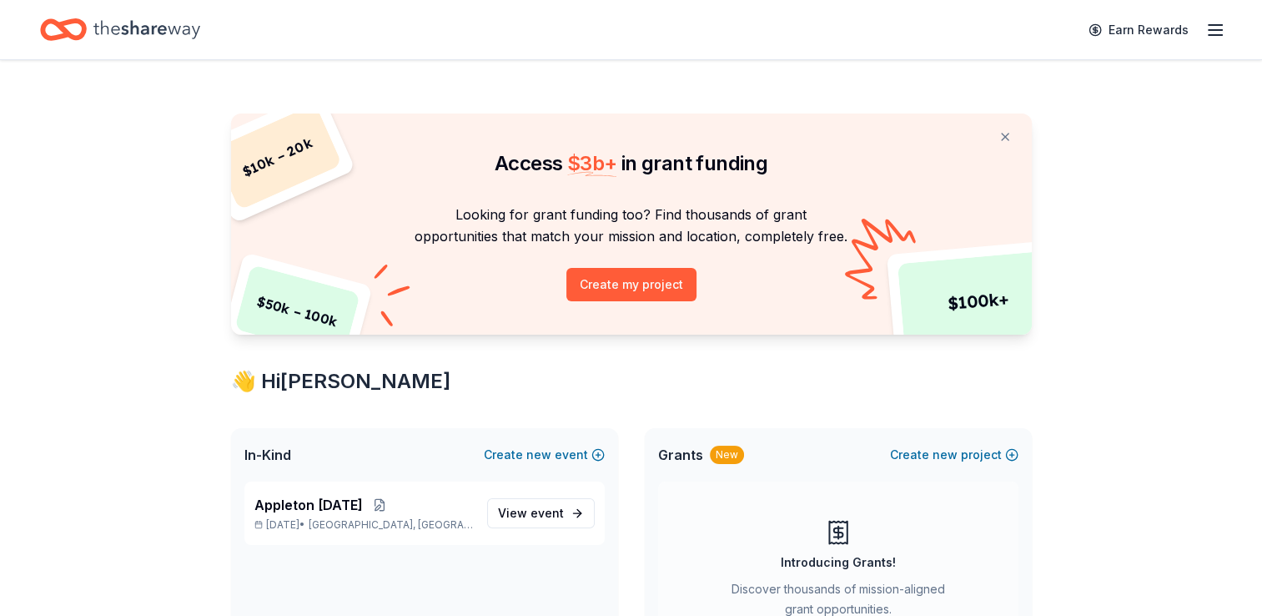
click at [356, 511] on span "Appleton [DATE]" at bounding box center [308, 505] width 108 height 20
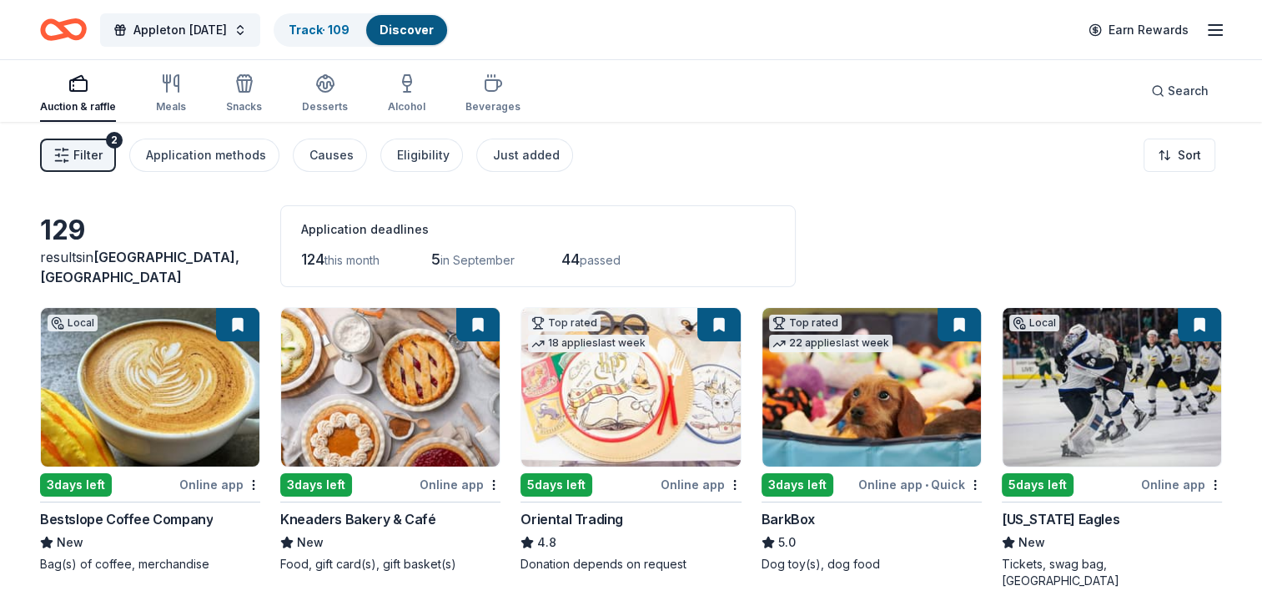
click at [513, 154] on div "Just added" at bounding box center [526, 155] width 67 height 20
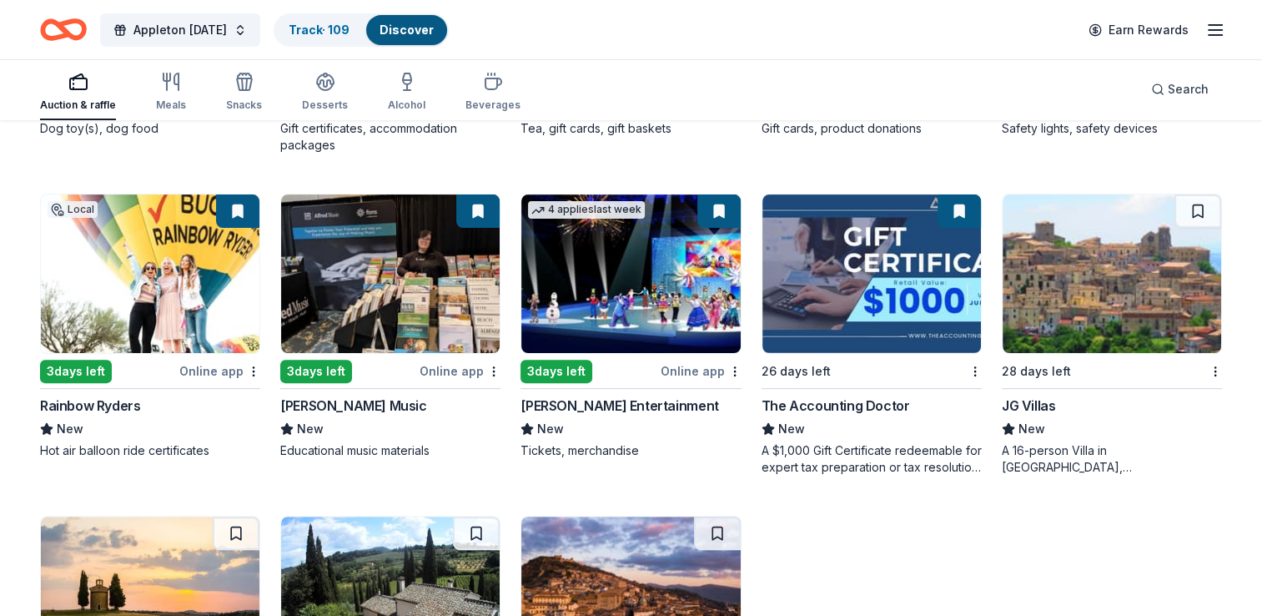
scroll to position [649, 0]
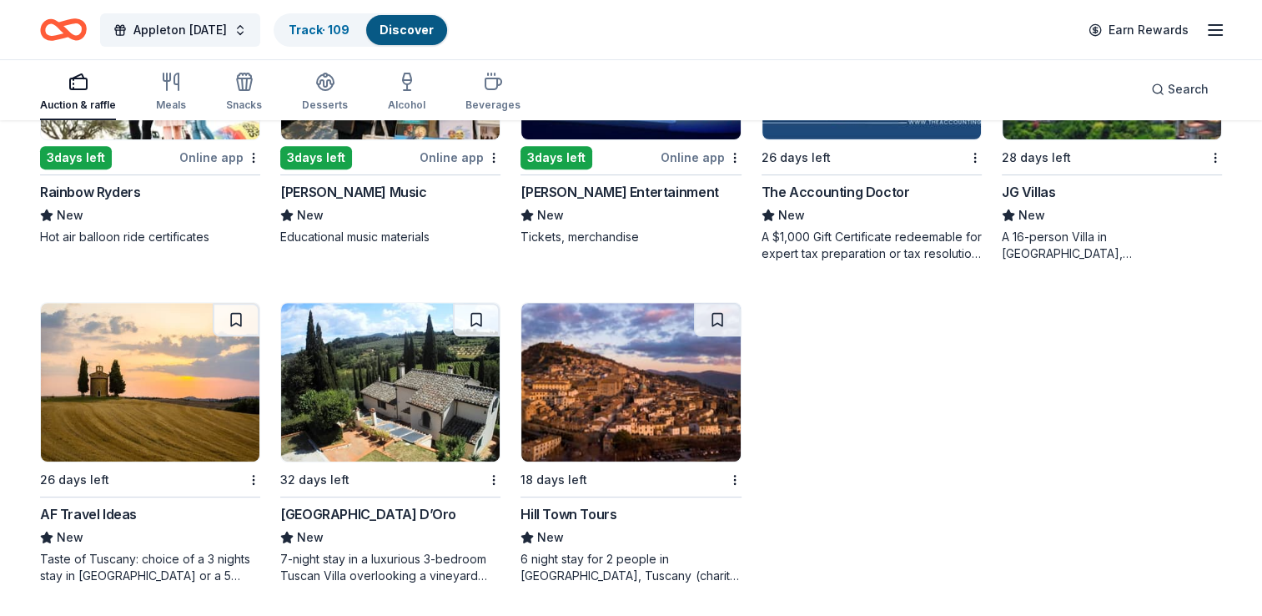
click at [167, 86] on icon "button" at bounding box center [167, 81] width 0 height 17
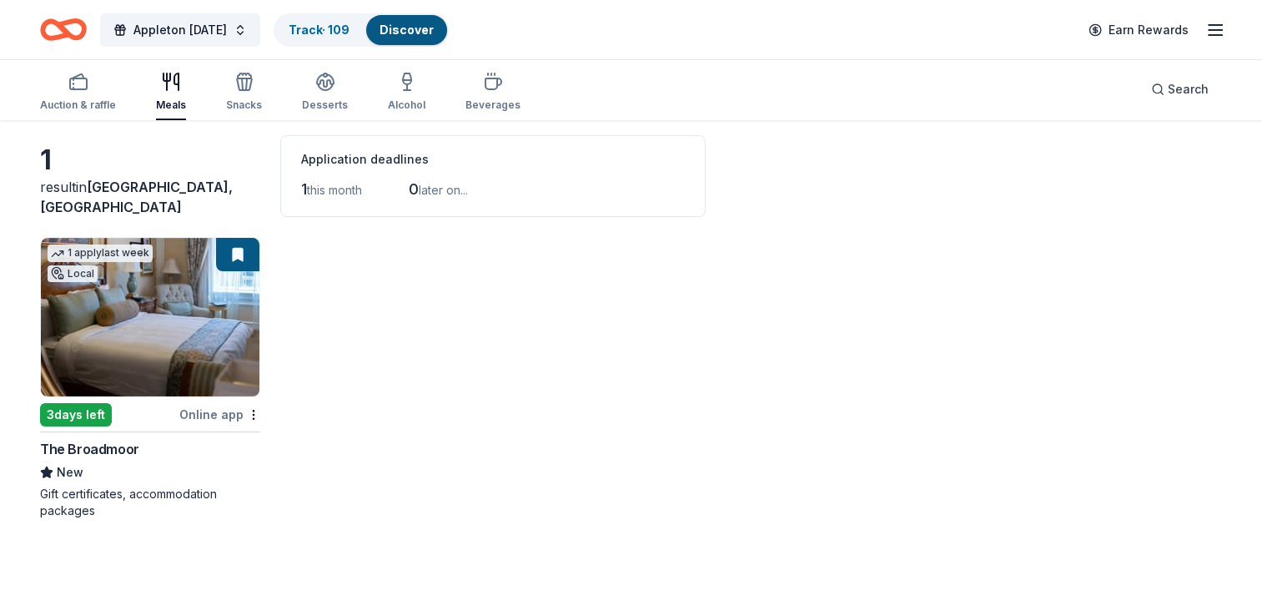
scroll to position [60, 0]
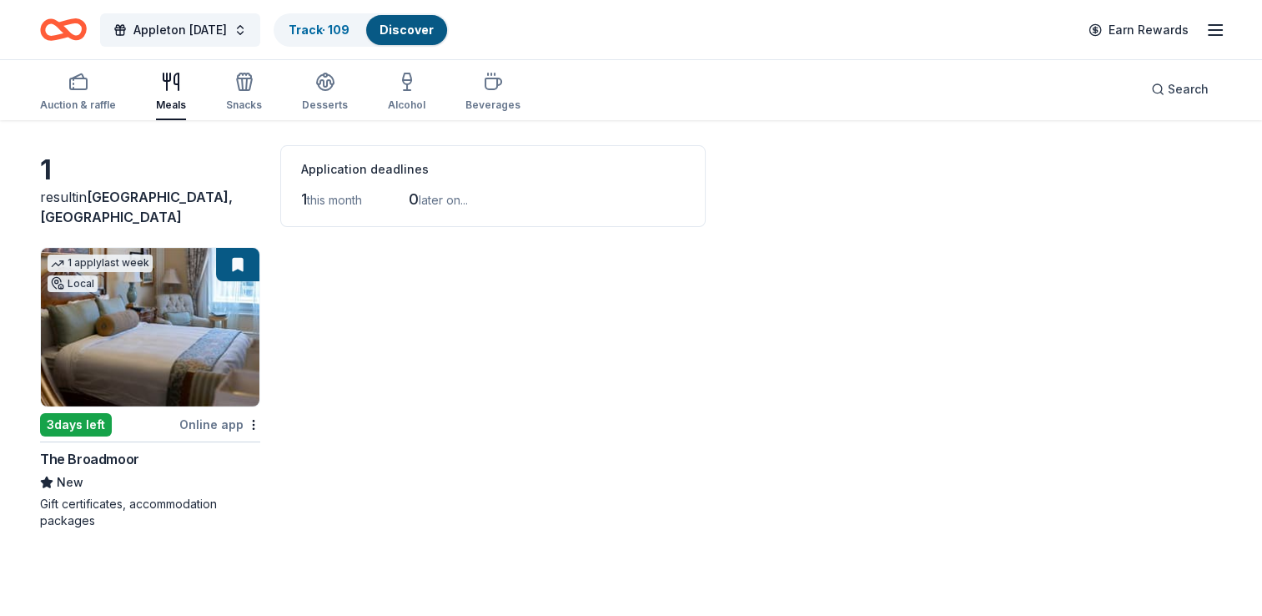
click at [234, 74] on icon "button" at bounding box center [244, 82] width 20 height 20
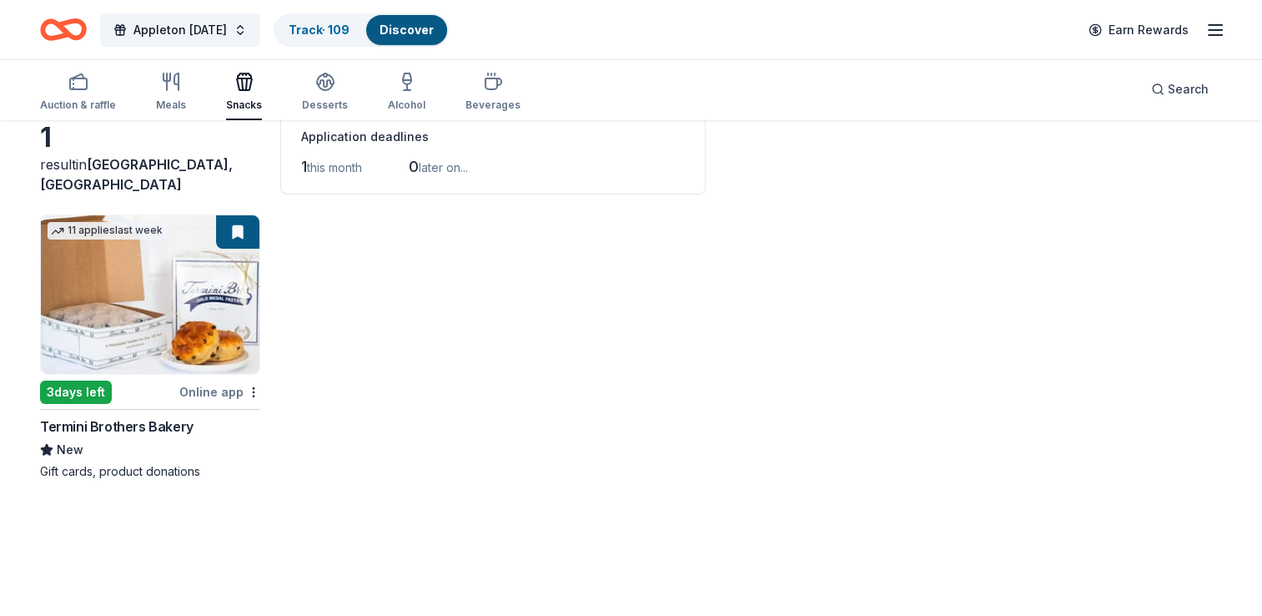
scroll to position [100, 0]
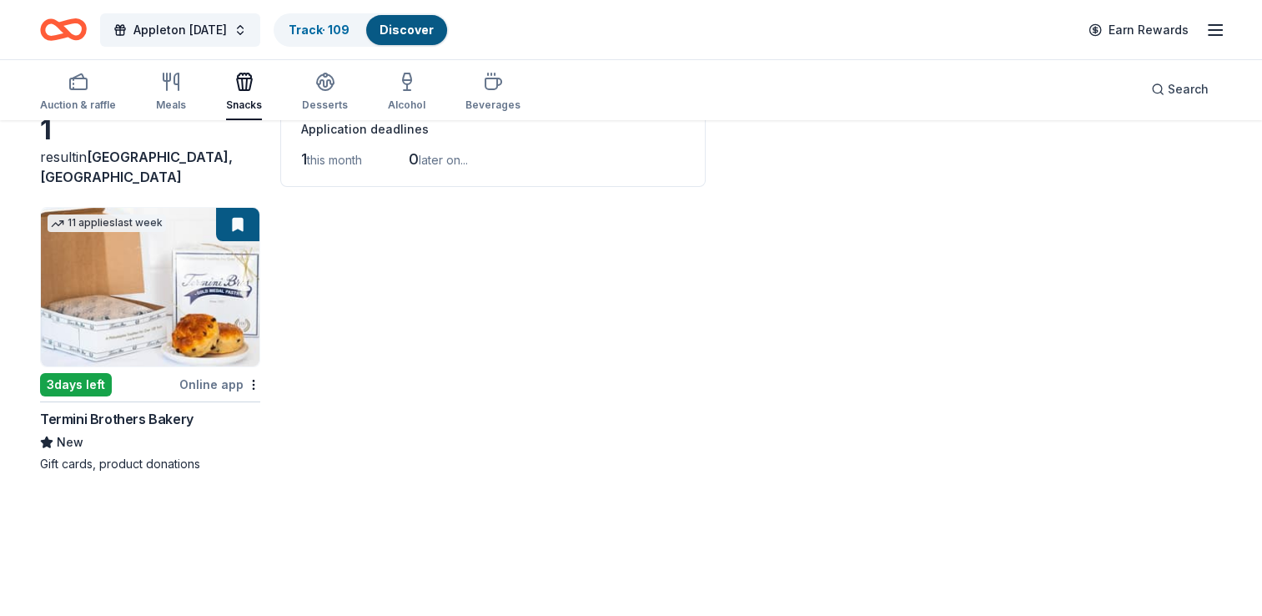
click at [324, 93] on div "Desserts" at bounding box center [325, 92] width 46 height 40
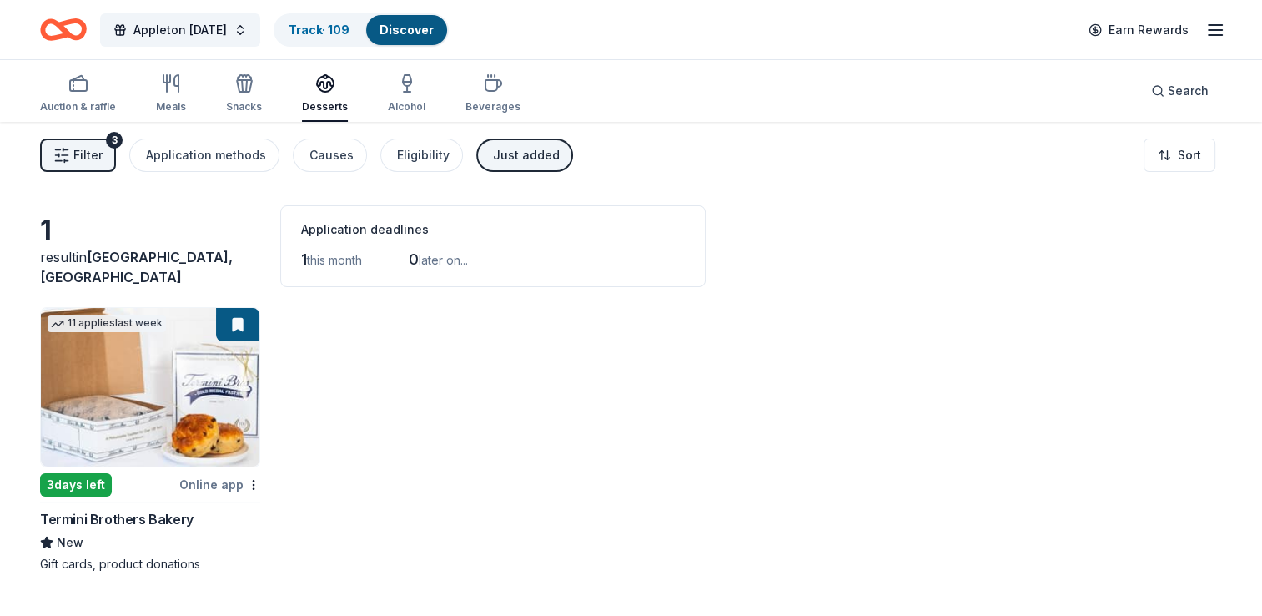
click at [392, 93] on div "Alcohol" at bounding box center [407, 93] width 38 height 40
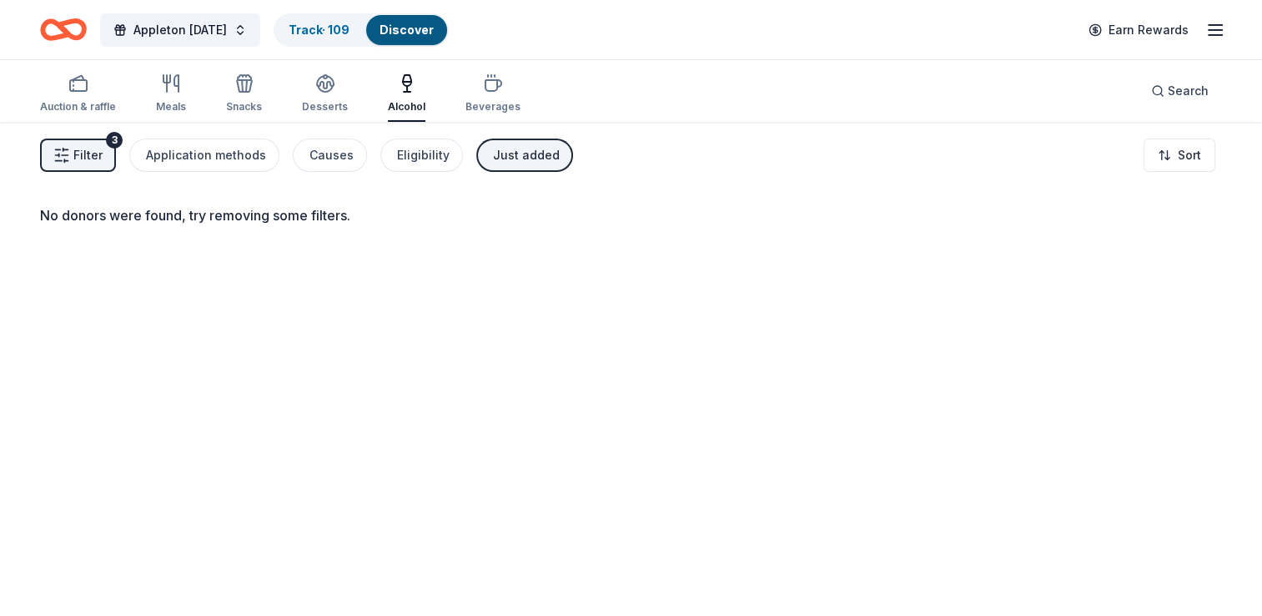
click at [491, 94] on div "Beverages" at bounding box center [493, 93] width 55 height 40
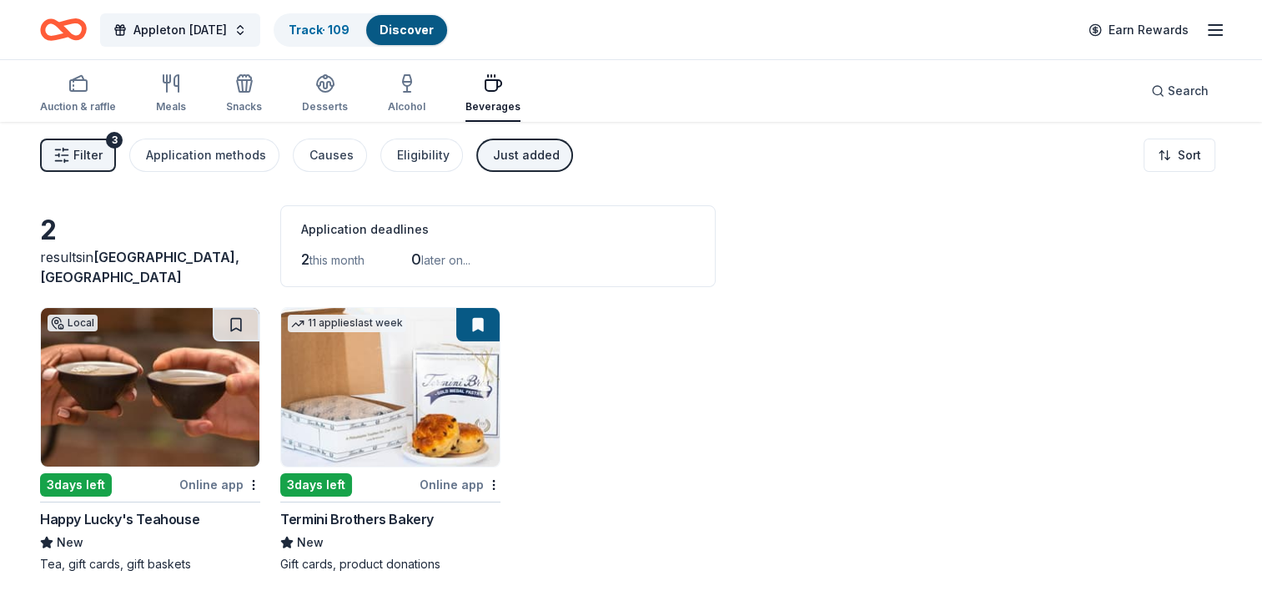
click at [309, 32] on link "Track · 109" at bounding box center [319, 30] width 61 height 14
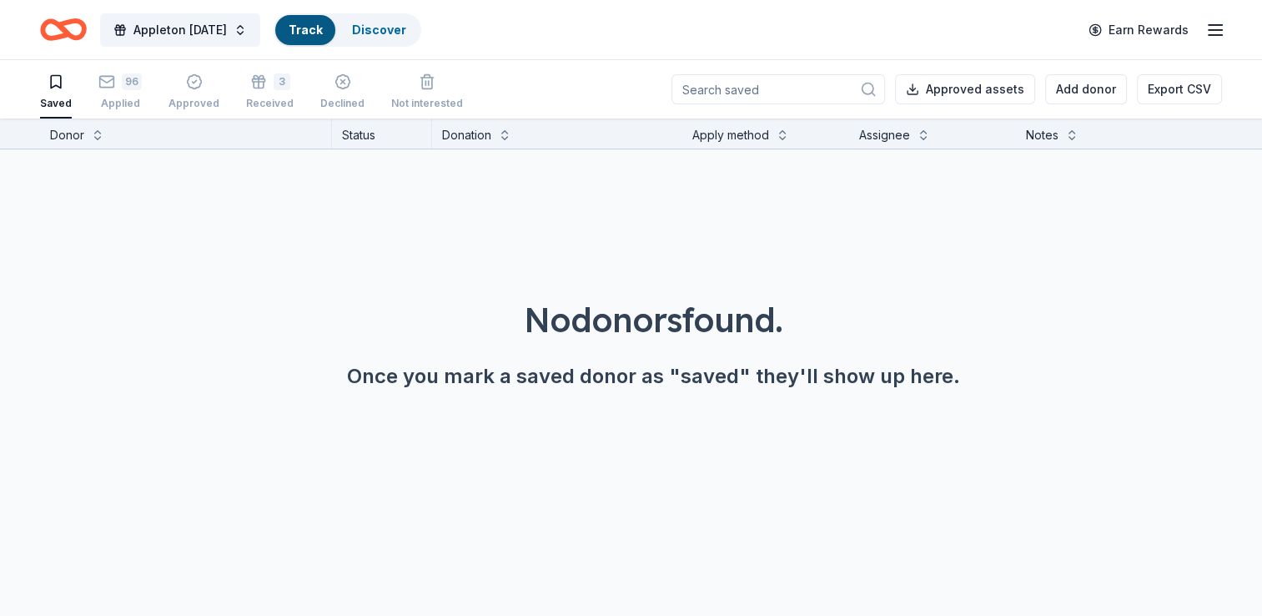
click at [102, 97] on div "Applied" at bounding box center [119, 103] width 43 height 13
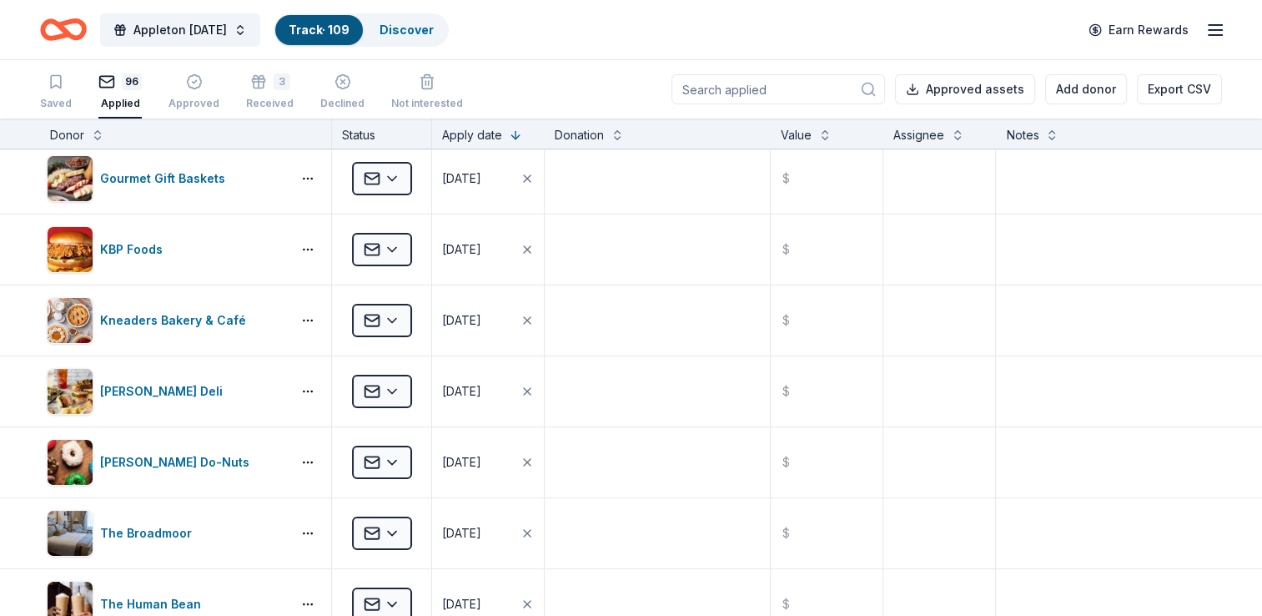
scroll to position [6229, 0]
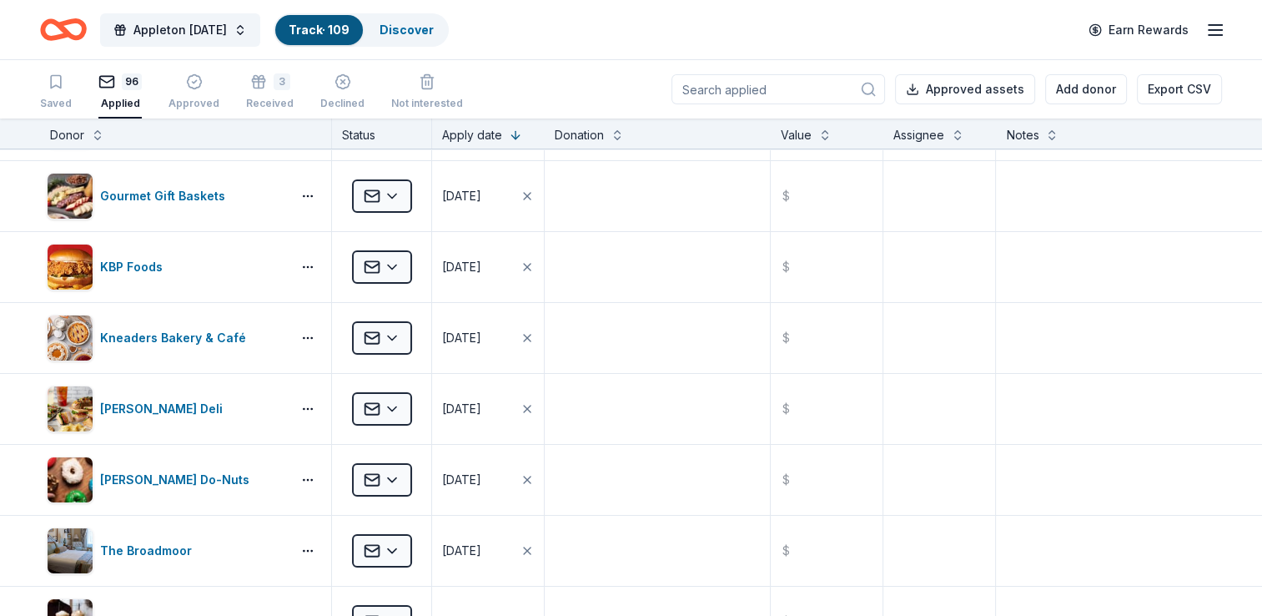
click at [63, 132] on div "Donor" at bounding box center [67, 135] width 34 height 20
click at [97, 138] on button at bounding box center [97, 133] width 13 height 17
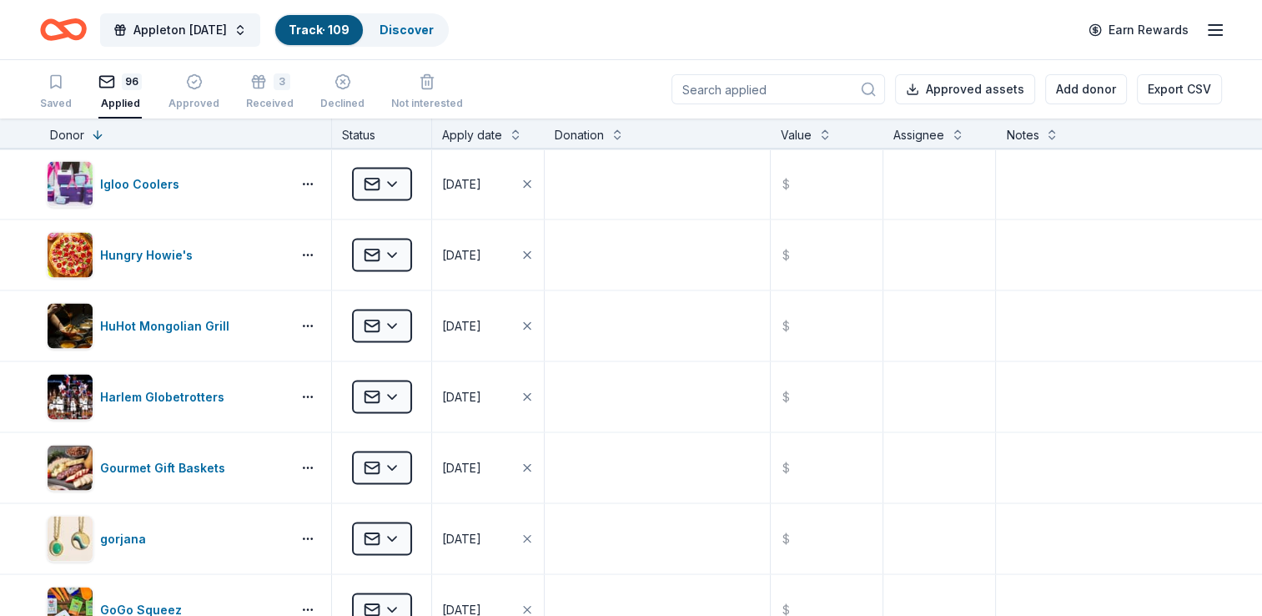
scroll to position [3403, 0]
click at [397, 392] on html "Appleton [DATE] Track · 109 Discover Earn Rewards Saved 96 Applied Approved 3 R…" at bounding box center [631, 308] width 1262 height 616
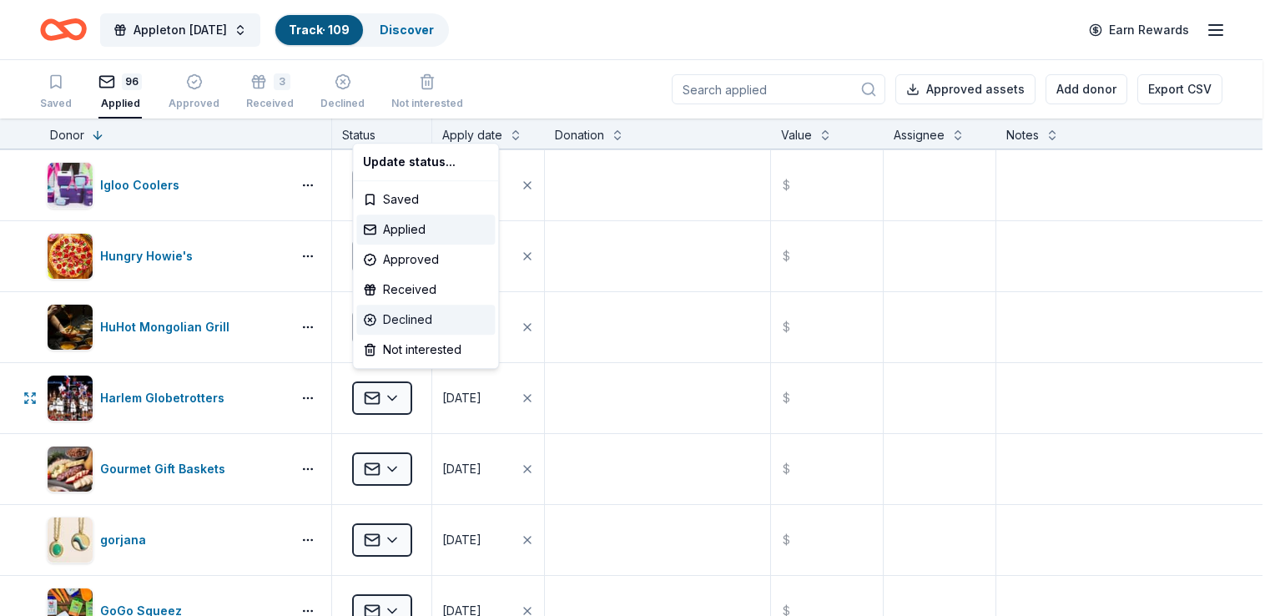
click at [405, 326] on div "Declined" at bounding box center [425, 320] width 139 height 30
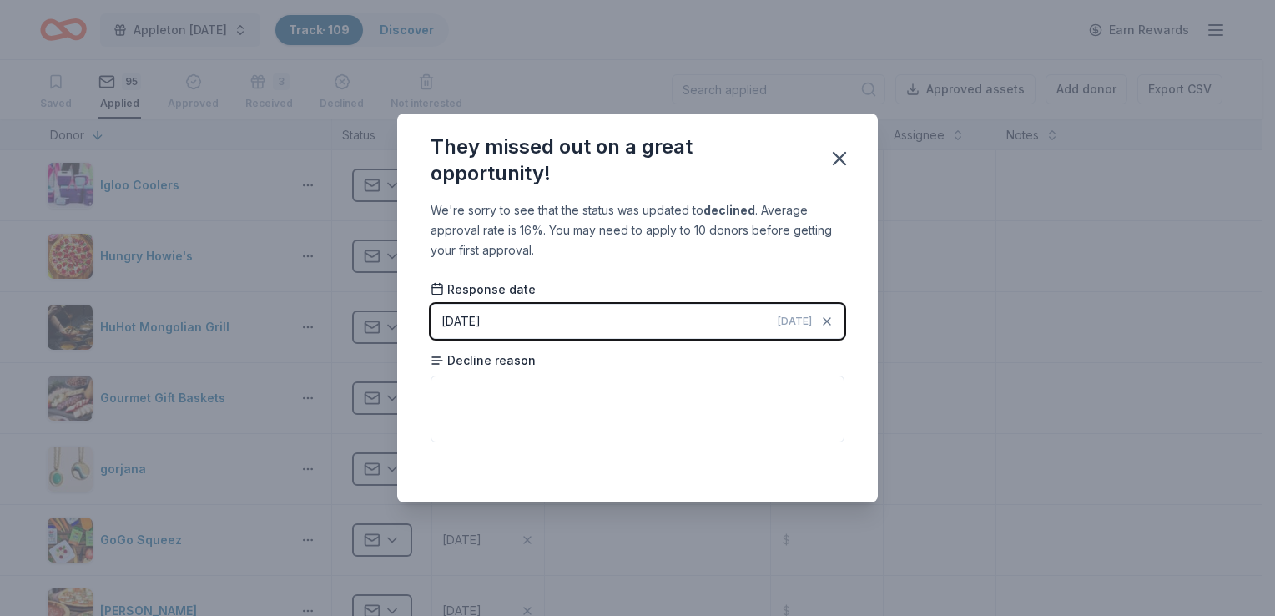
click at [837, 164] on icon "button" at bounding box center [839, 158] width 23 height 23
